Goal: Task Accomplishment & Management: Manage account settings

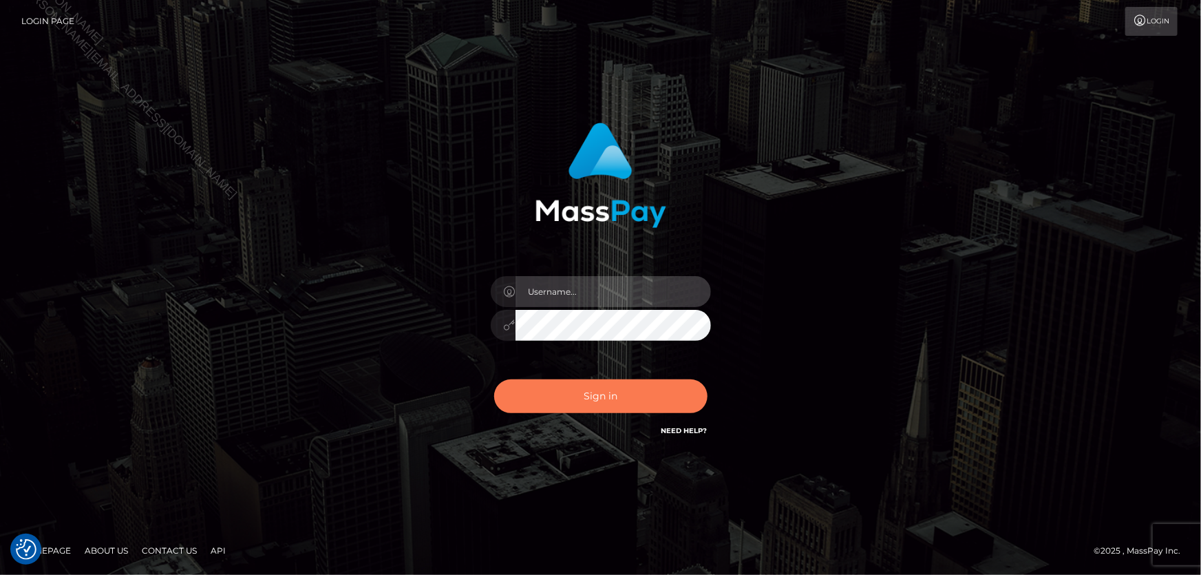
type input "Lorelee"
click at [582, 399] on button "Sign in" at bounding box center [600, 396] width 213 height 34
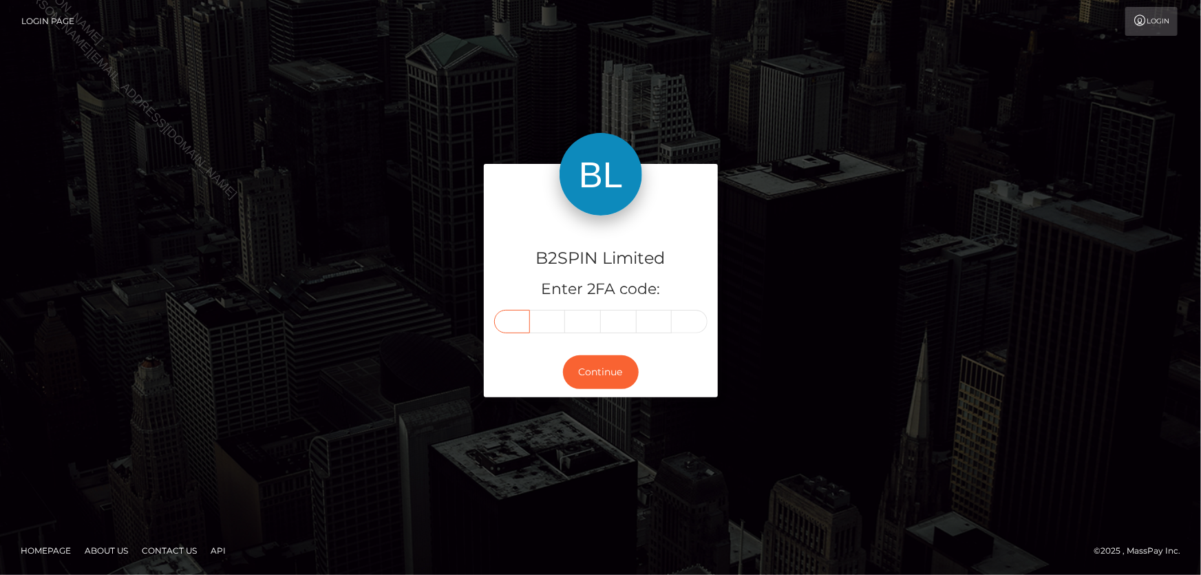
click at [513, 324] on input "text" at bounding box center [512, 321] width 36 height 23
type input "7"
type input "3"
type input "5"
type input "0"
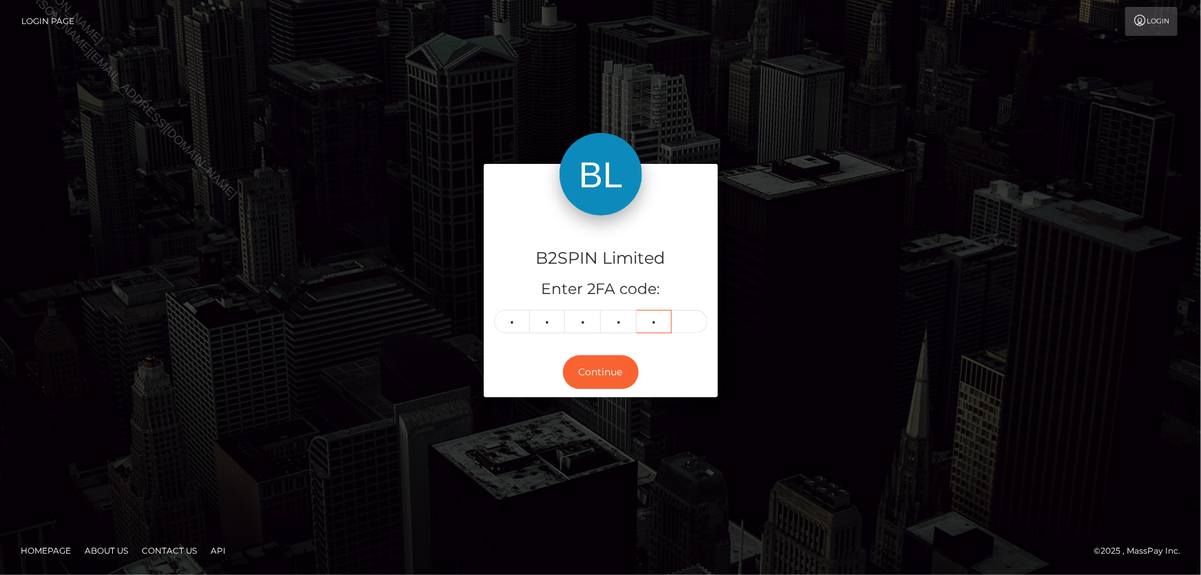
type input "8"
type input "7"
type input "3"
type input "5"
type input "4"
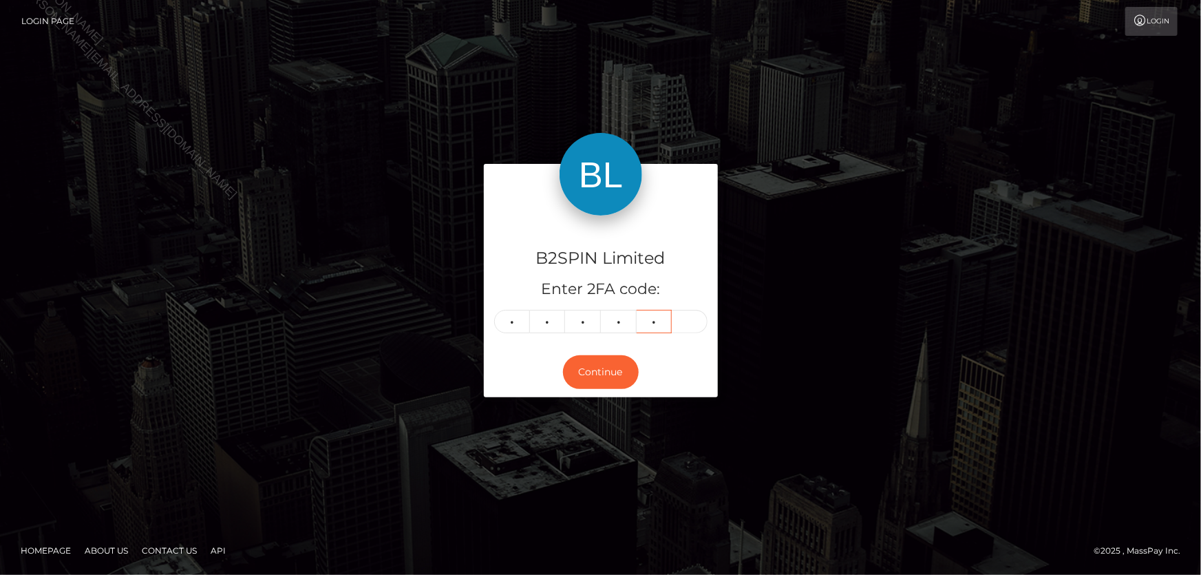
type input "0"
type input "8"
click at [598, 363] on button "Continue" at bounding box center [601, 372] width 76 height 34
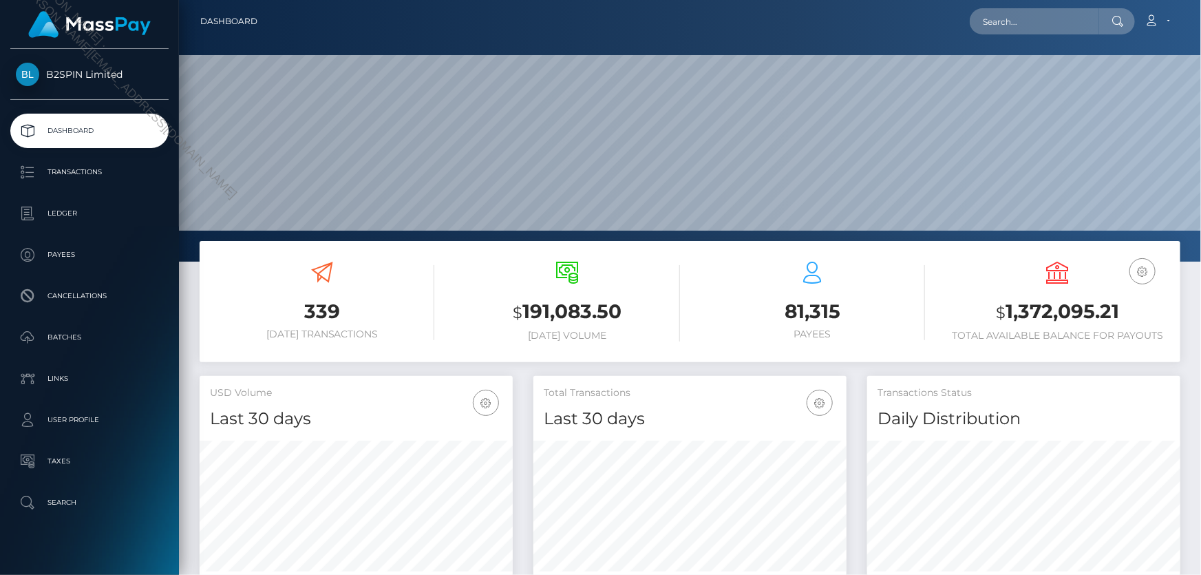
scroll to position [244, 313]
drag, startPoint x: 1003, startPoint y: 311, endPoint x: 1147, endPoint y: 310, distance: 144.6
click at [1147, 310] on h3 "$ 1,372,095.21" at bounding box center [1058, 312] width 224 height 28
copy h3 "1,372,095.21"
